Goal: Transaction & Acquisition: Purchase product/service

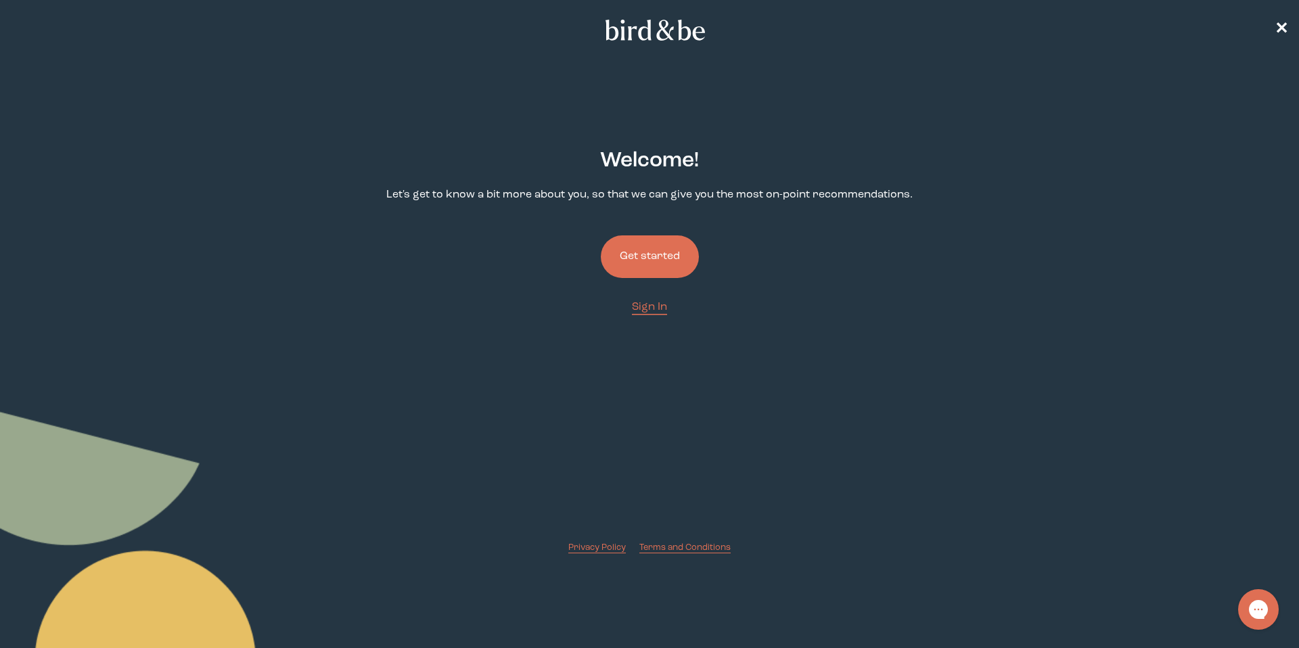
click at [645, 268] on button "Get started" at bounding box center [650, 256] width 98 height 43
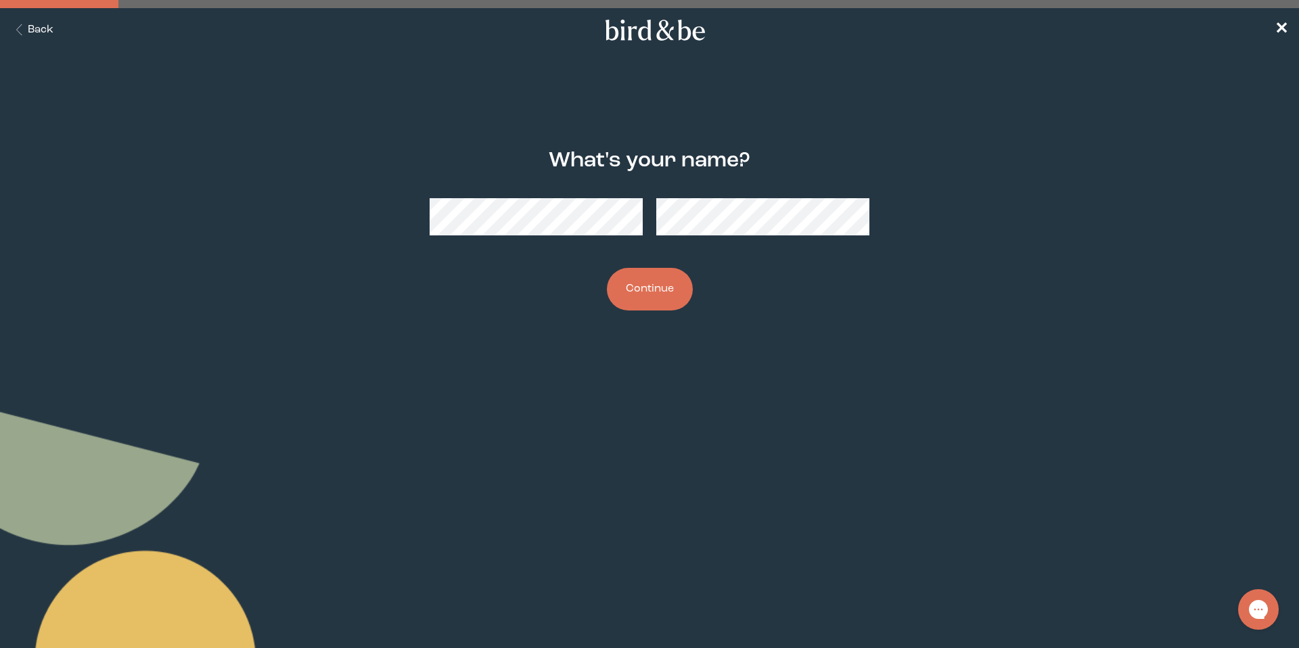
click at [645, 288] on button "Continue" at bounding box center [650, 289] width 86 height 43
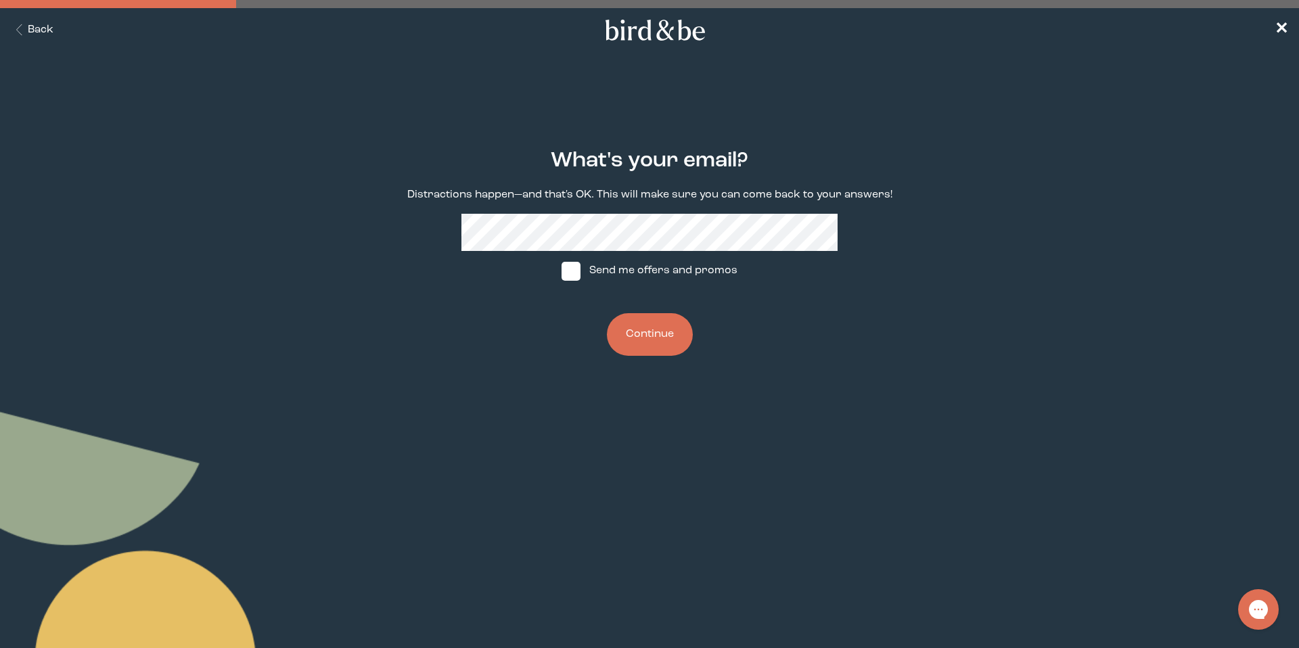
click at [651, 331] on button "Continue" at bounding box center [650, 334] width 86 height 43
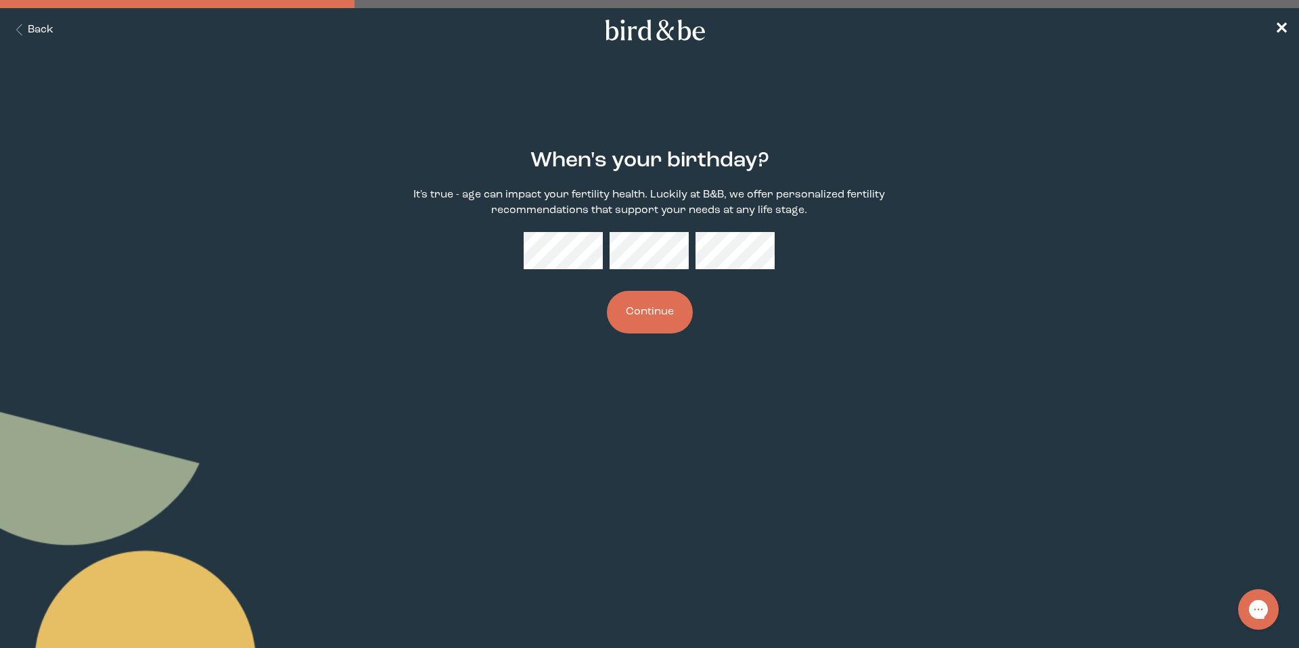
click at [666, 301] on button "Continue" at bounding box center [650, 312] width 86 height 43
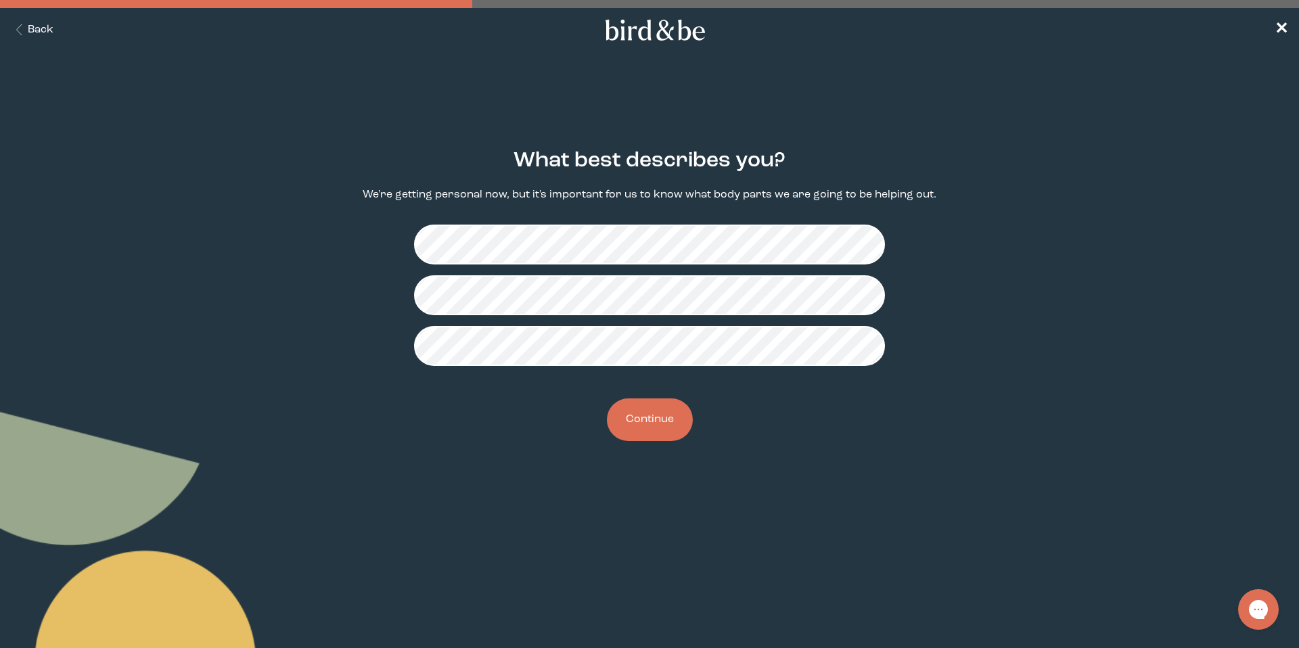
click at [662, 416] on button "Continue" at bounding box center [650, 419] width 86 height 43
click at [661, 432] on button "Continue" at bounding box center [650, 419] width 86 height 43
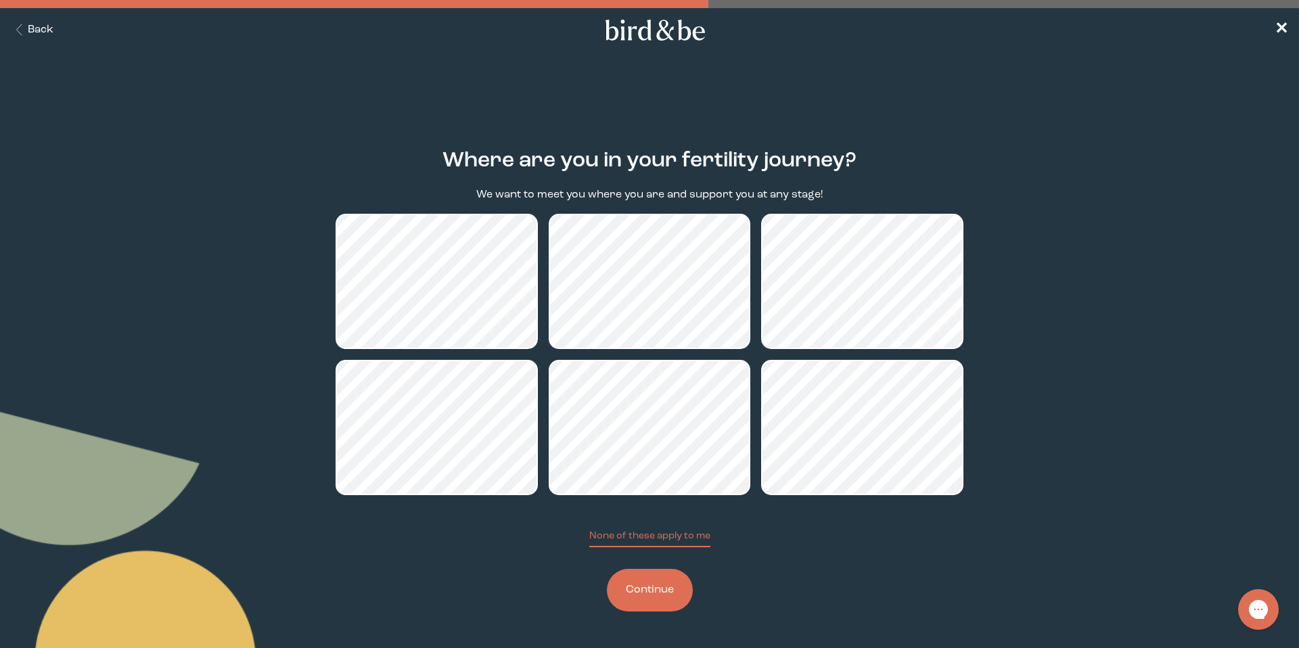
click at [647, 587] on button "Continue" at bounding box center [650, 590] width 86 height 43
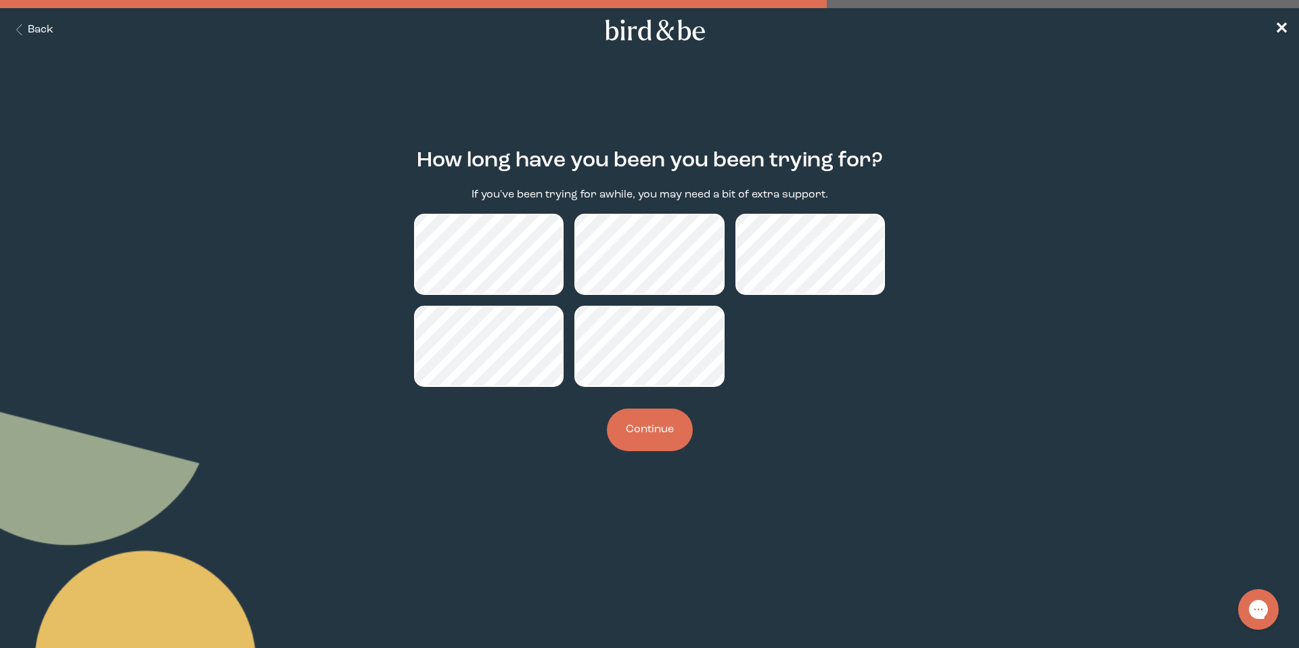
click at [657, 435] on button "Continue" at bounding box center [650, 430] width 86 height 43
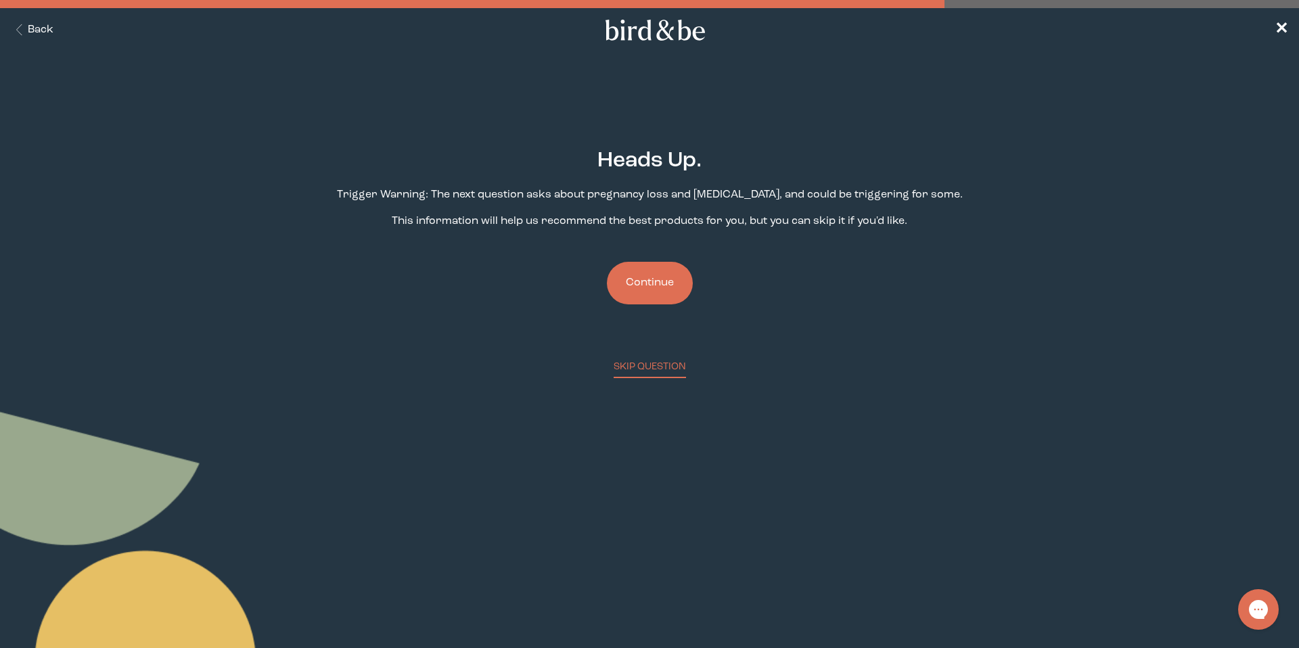
click at [664, 295] on button "Continue" at bounding box center [650, 283] width 86 height 43
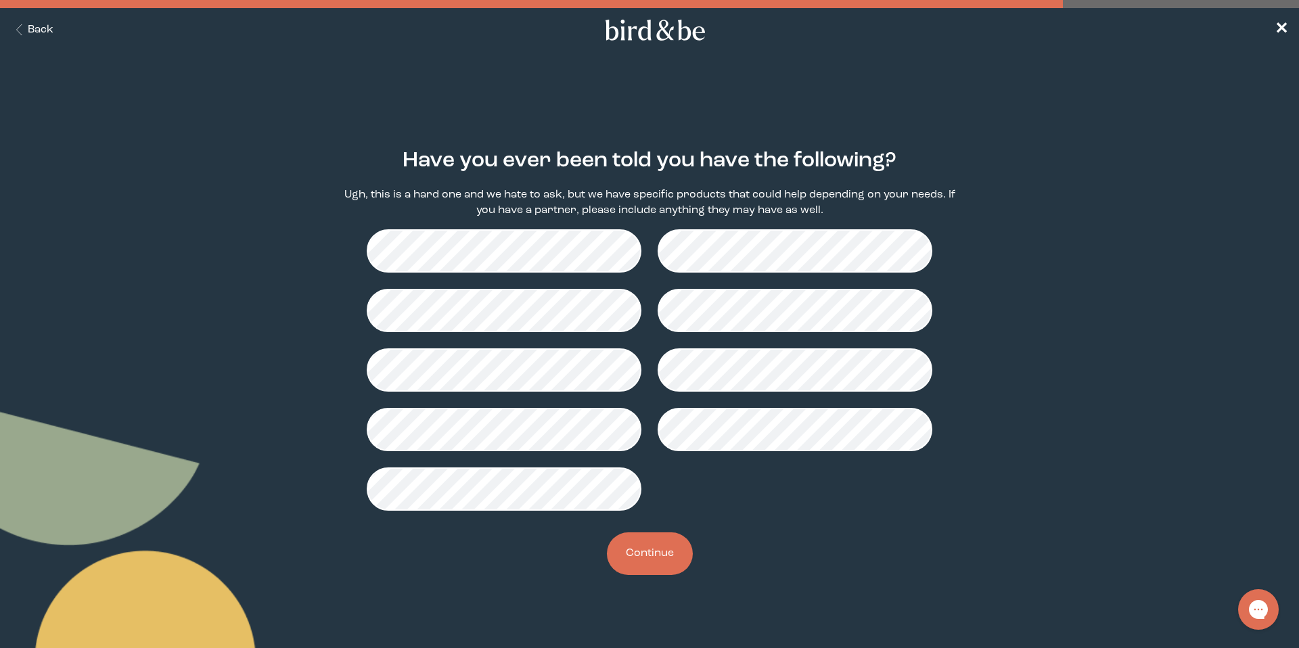
click at [766, 273] on div at bounding box center [649, 369] width 565 height 281
click at [659, 553] on button "Continue" at bounding box center [650, 553] width 86 height 43
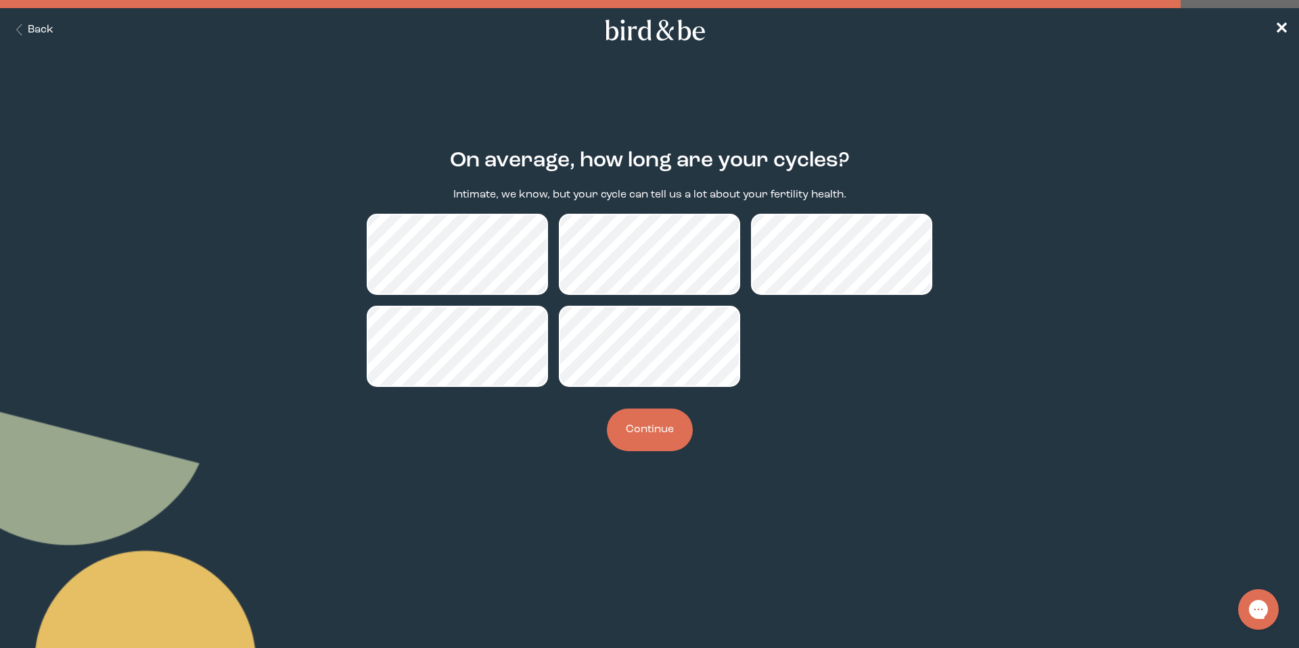
click at [668, 427] on button "Continue" at bounding box center [650, 430] width 86 height 43
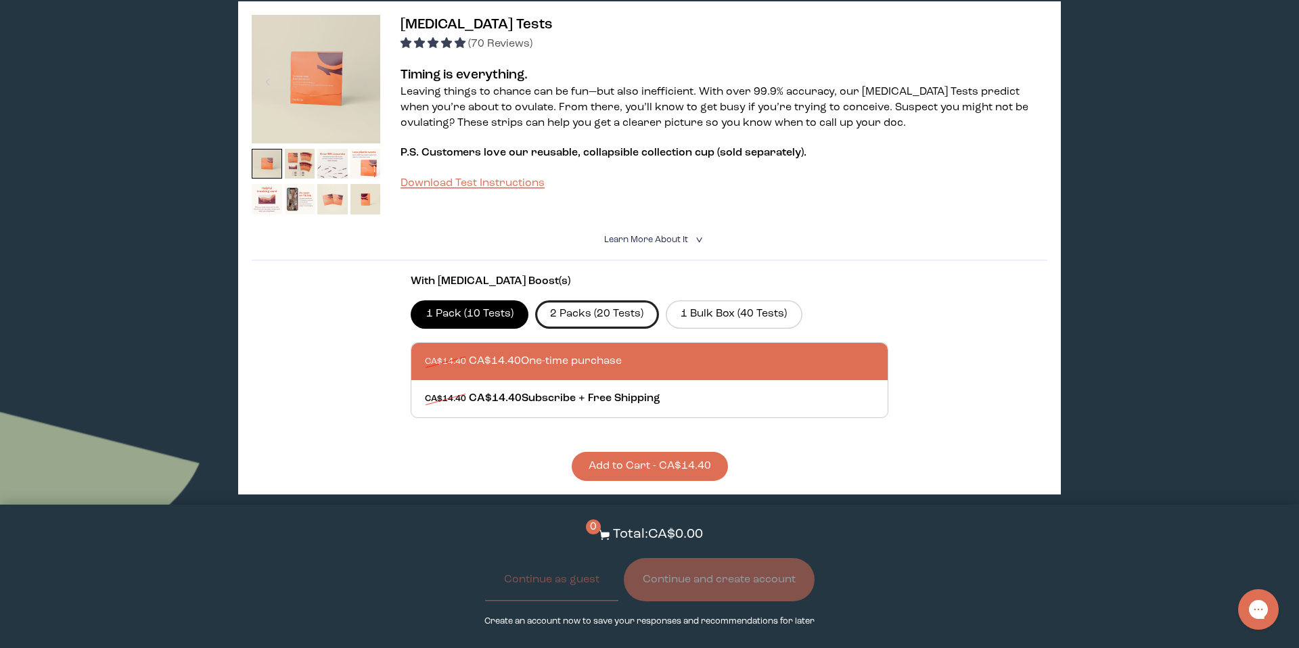
scroll to position [721, 0]
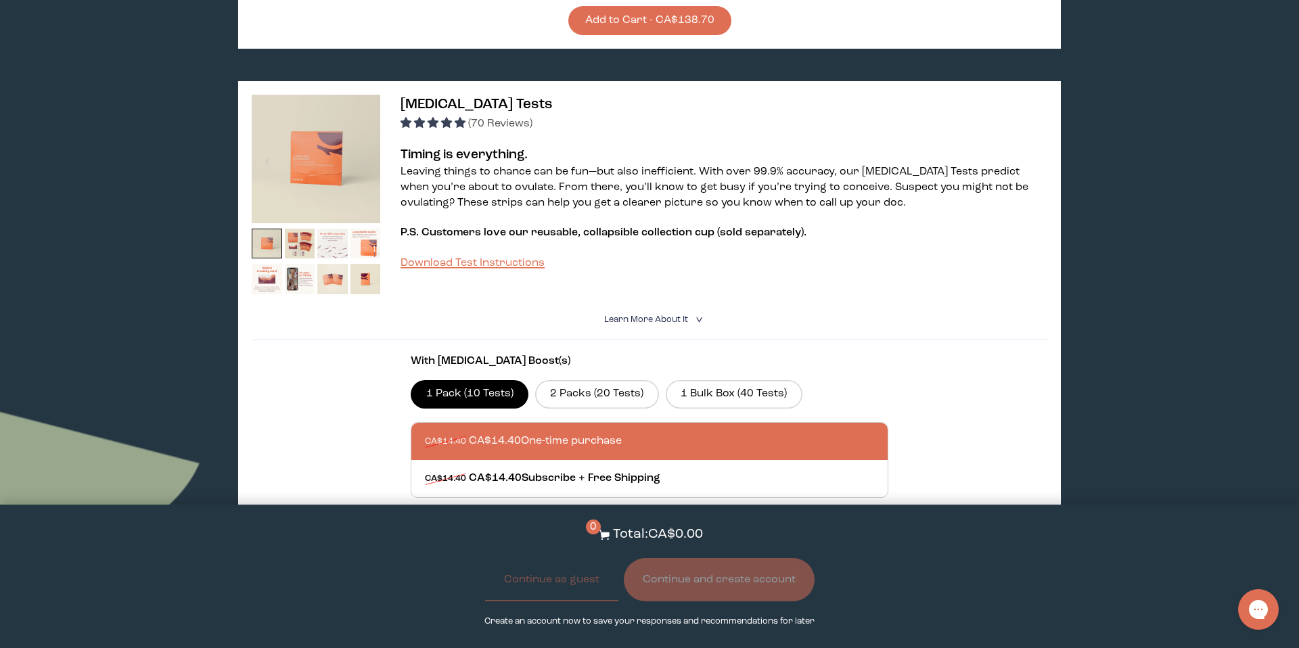
click at [328, 229] on img at bounding box center [332, 244] width 30 height 30
click at [334, 229] on img at bounding box center [332, 244] width 30 height 30
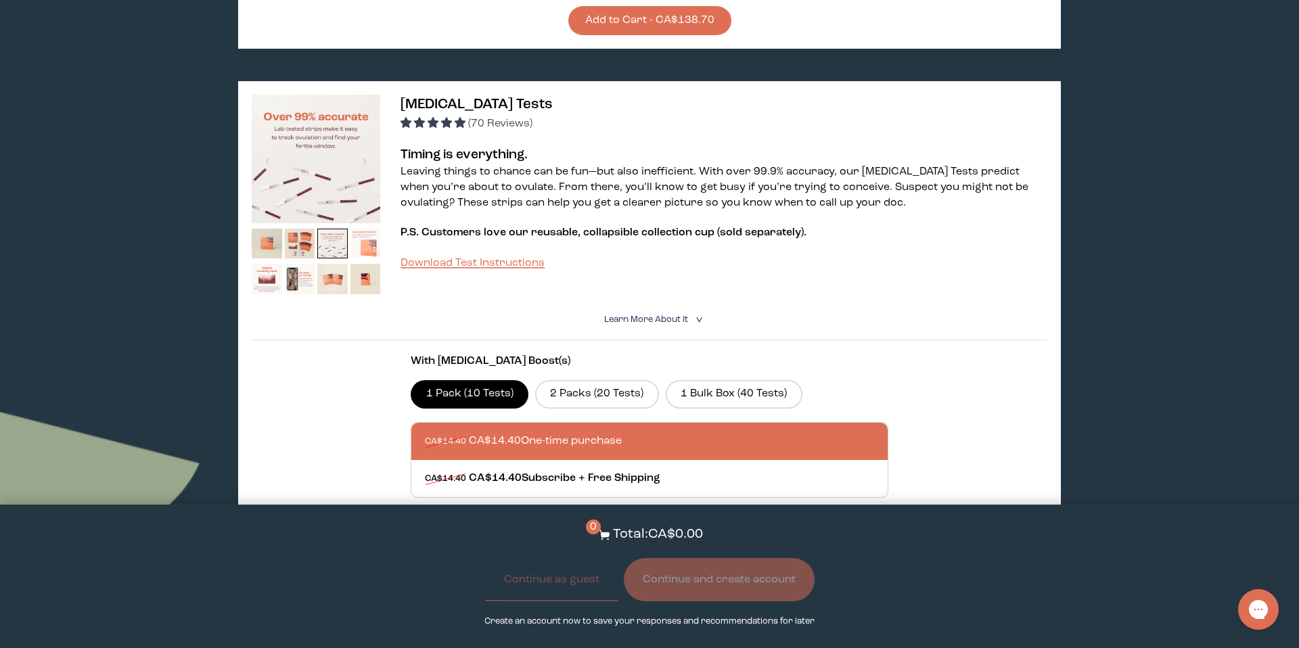
click at [369, 237] on img at bounding box center [365, 244] width 30 height 30
click at [369, 232] on img at bounding box center [365, 244] width 30 height 30
click at [369, 229] on img at bounding box center [365, 244] width 30 height 30
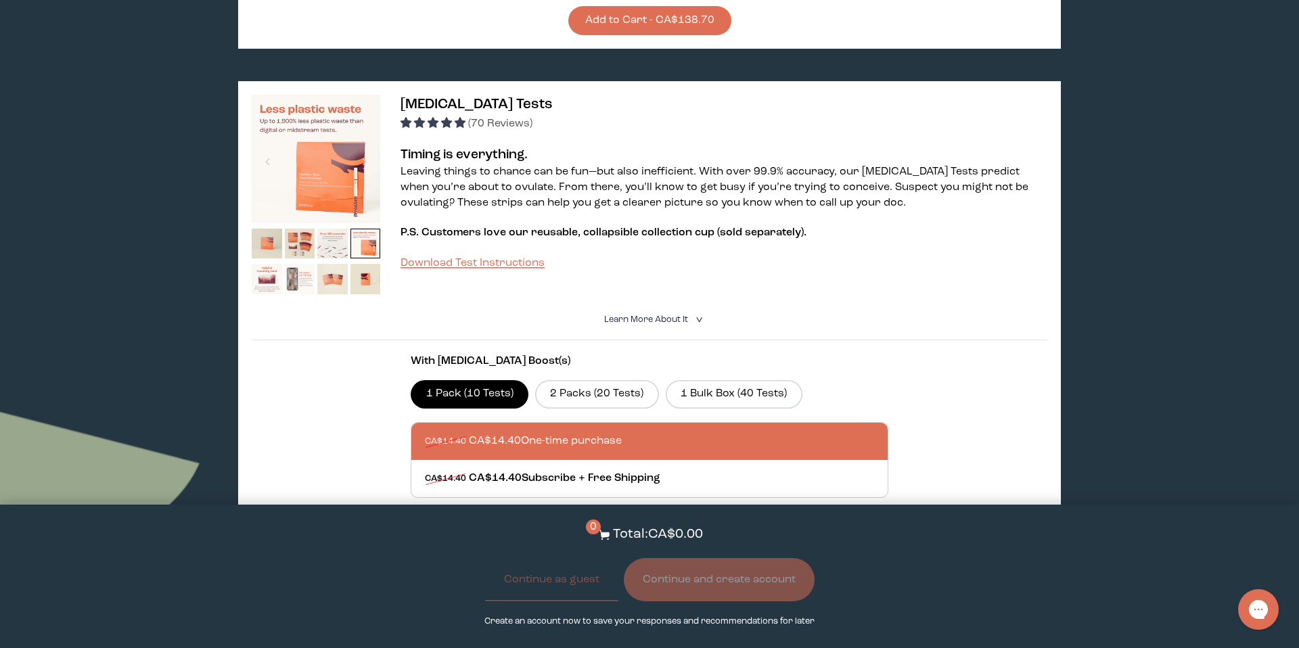
click at [285, 264] on img at bounding box center [300, 279] width 30 height 30
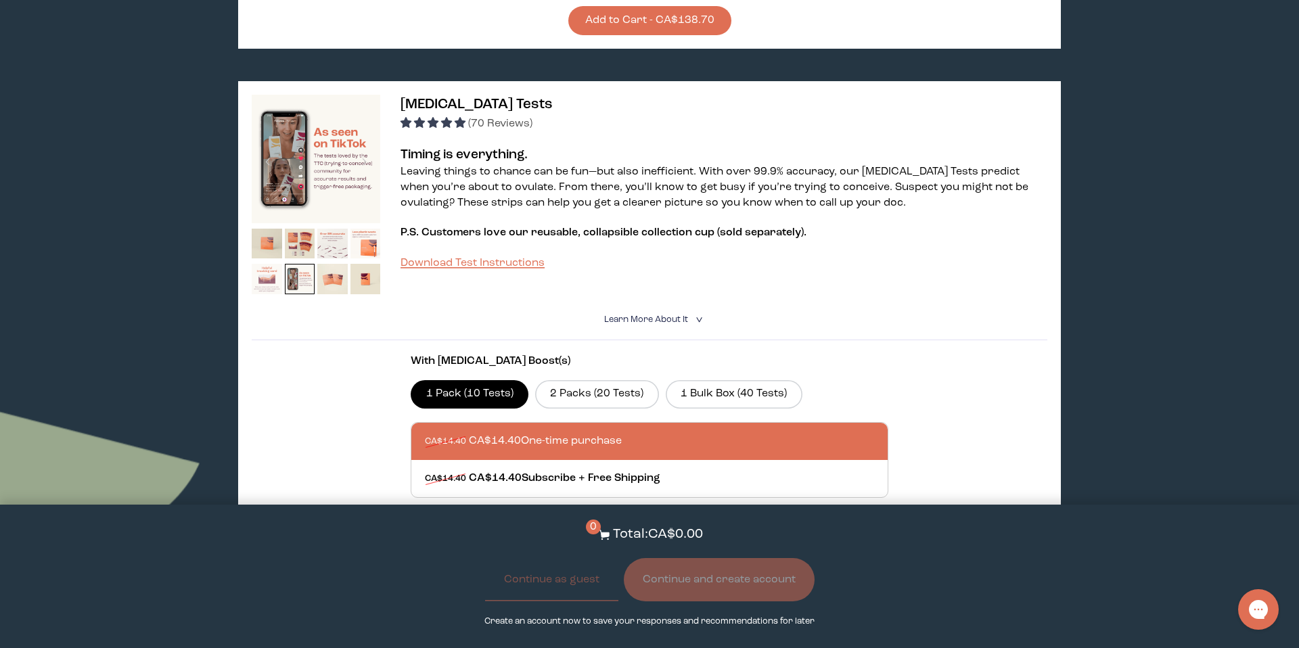
click at [265, 264] on img at bounding box center [267, 279] width 30 height 30
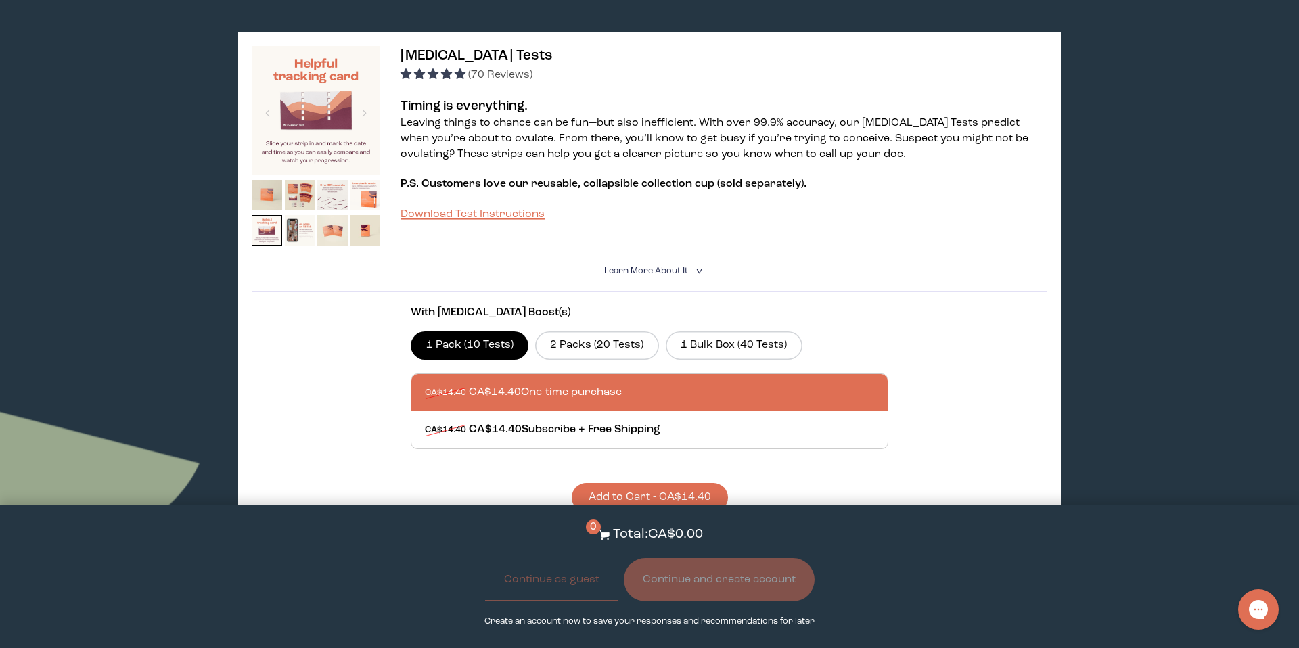
scroll to position [778, 0]
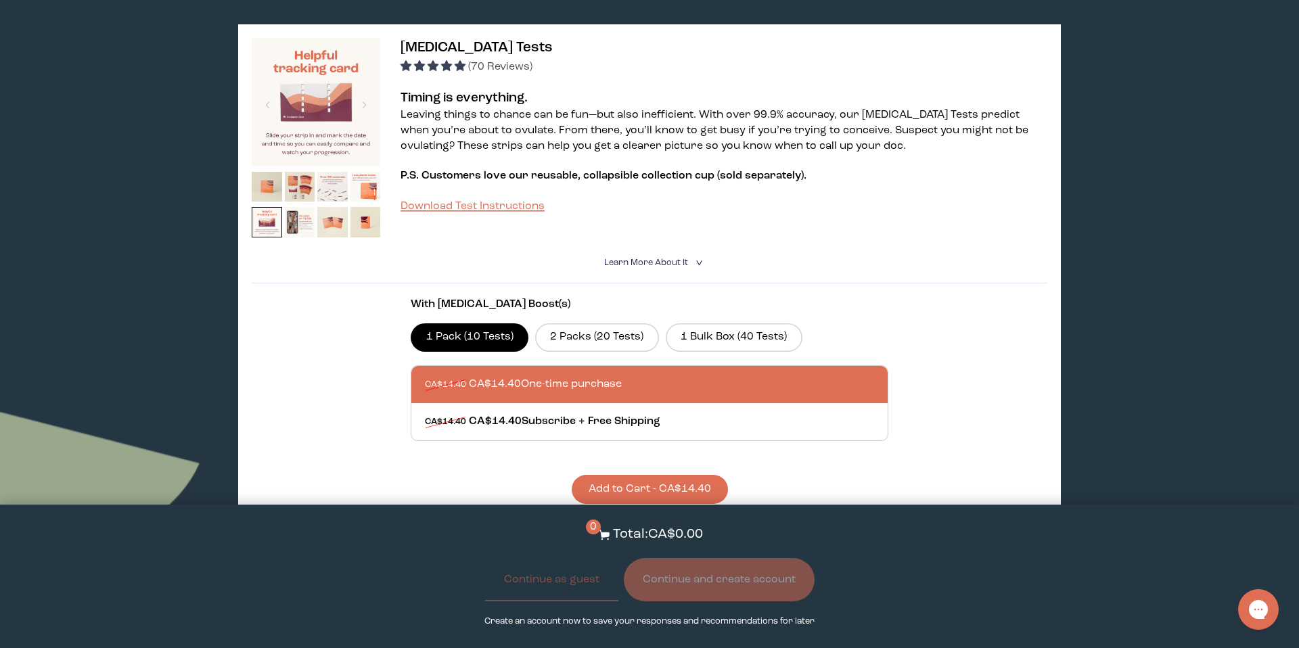
click at [648, 475] on button "Add to Cart - CA$14.40" at bounding box center [650, 489] width 156 height 29
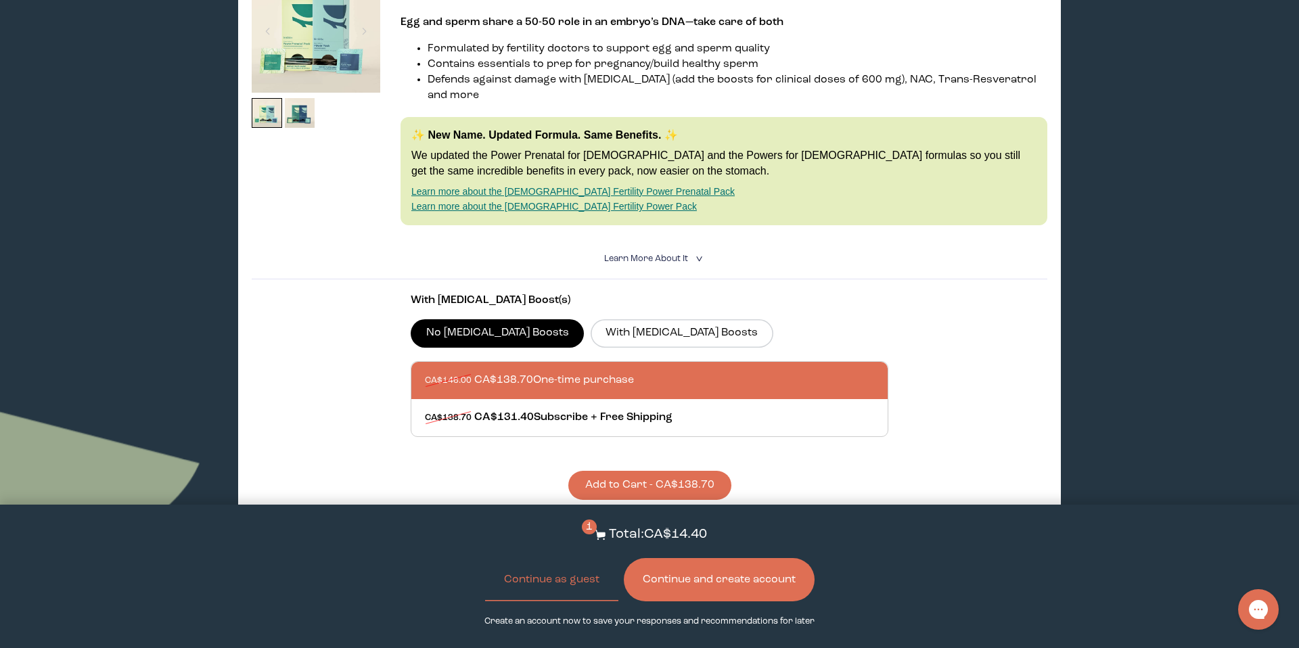
scroll to position [263, 0]
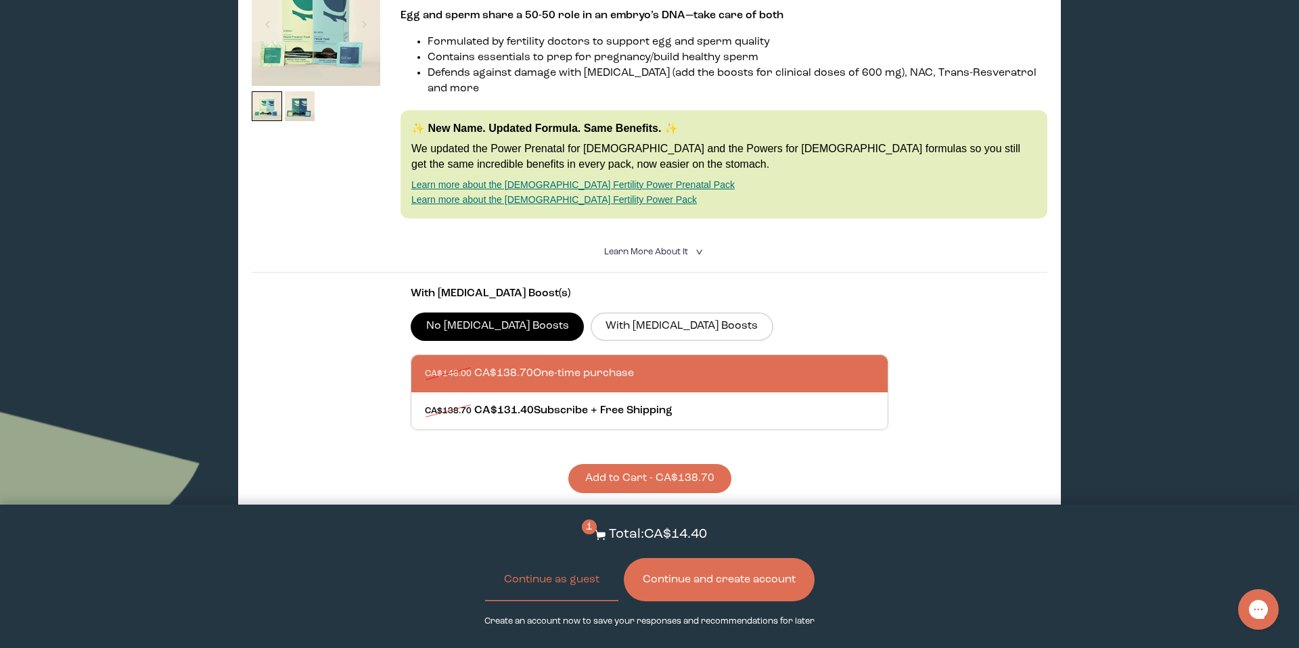
click at [665, 464] on button "Add to Cart - CA$138.70" at bounding box center [649, 478] width 163 height 29
click at [729, 588] on button "Continue and create account" at bounding box center [719, 579] width 191 height 43
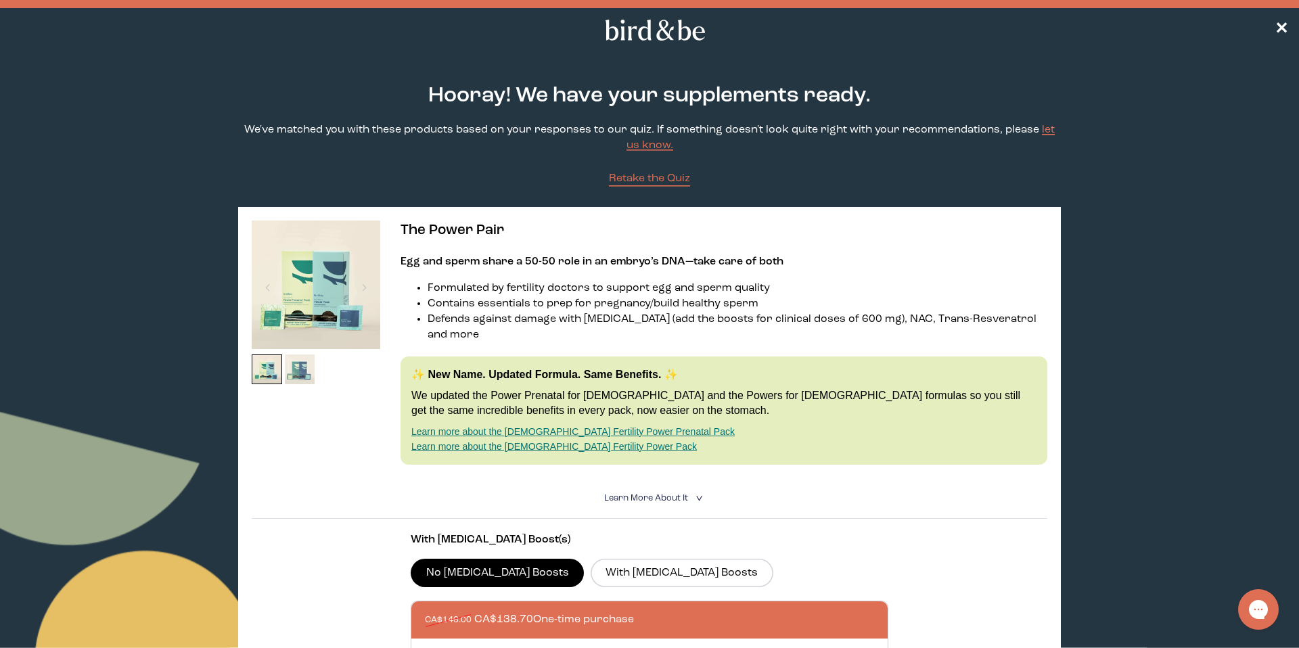
click at [302, 371] on img at bounding box center [300, 369] width 30 height 30
click at [300, 369] on img at bounding box center [300, 369] width 30 height 30
click at [491, 441] on link "Learn more about the [DEMOGRAPHIC_DATA] Fertility Power Pack" at bounding box center [553, 446] width 285 height 11
click at [327, 264] on img at bounding box center [316, 285] width 129 height 129
click at [607, 39] on use at bounding box center [654, 30] width 99 height 21
